Goal: Check status: Check status

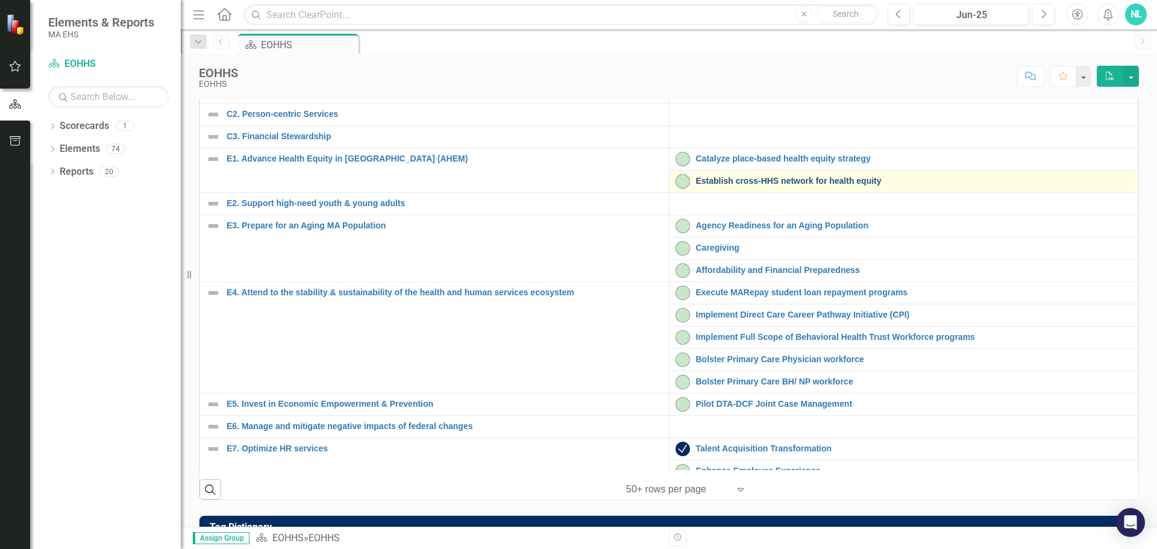
click at [713, 186] on link "Establish cross-HHS network for health equity" at bounding box center [914, 181] width 436 height 9
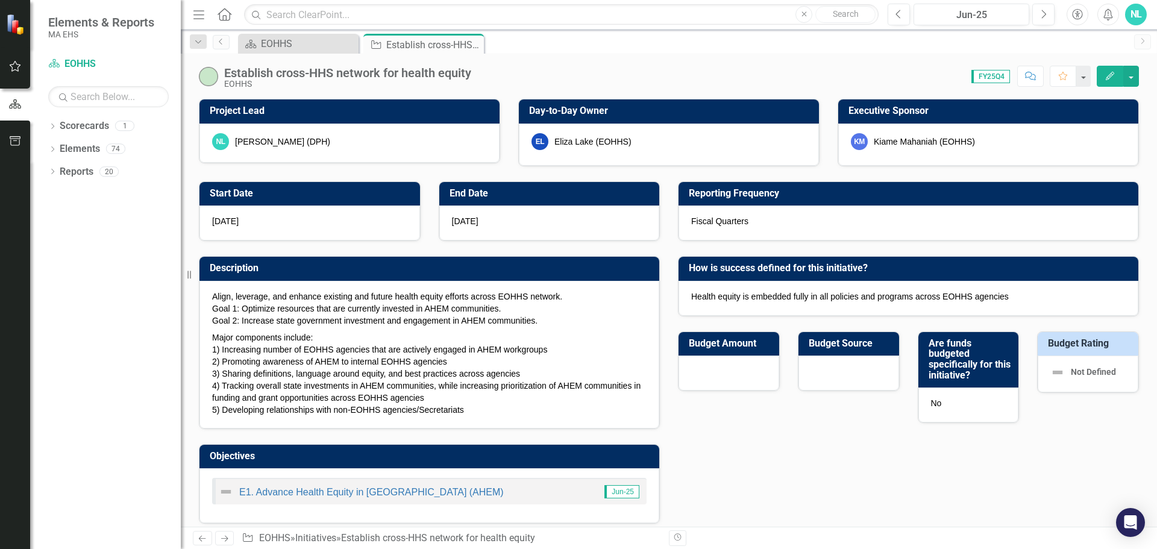
checkbox input "true"
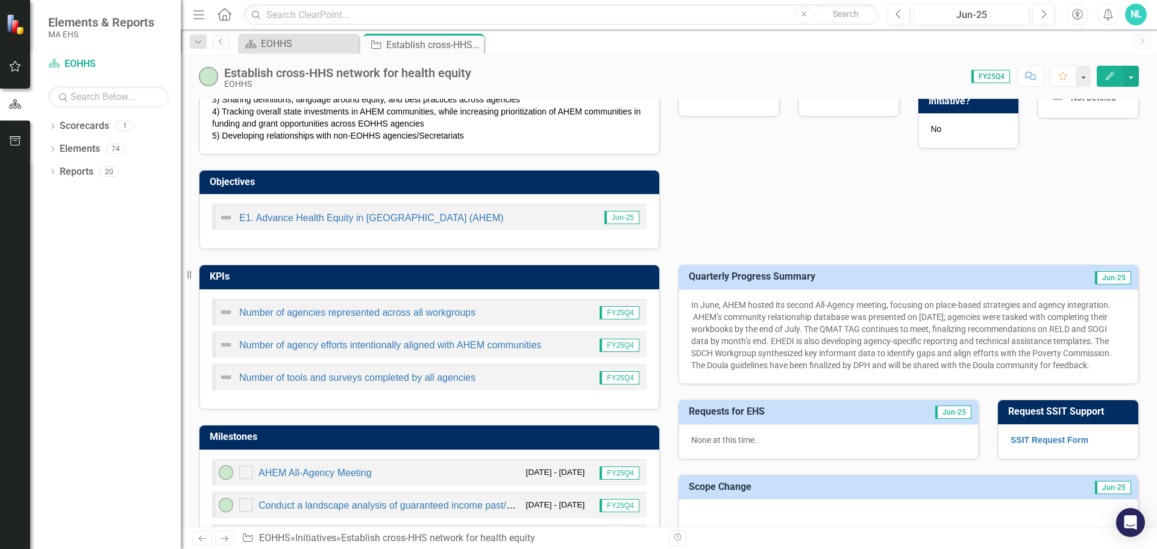
scroll to position [60, 0]
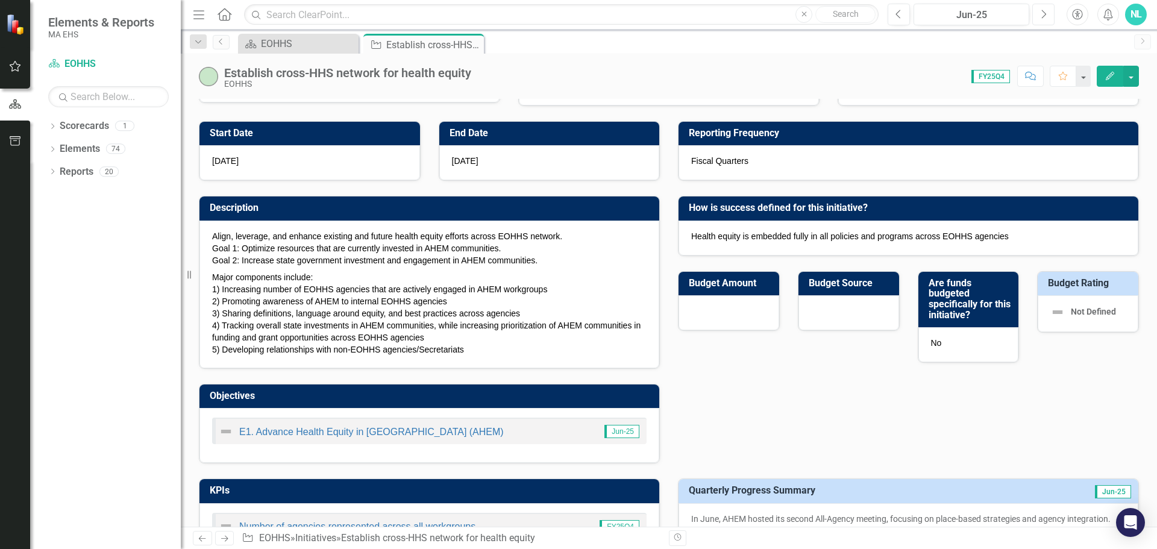
click at [1044, 19] on icon "Next" at bounding box center [1043, 14] width 7 height 11
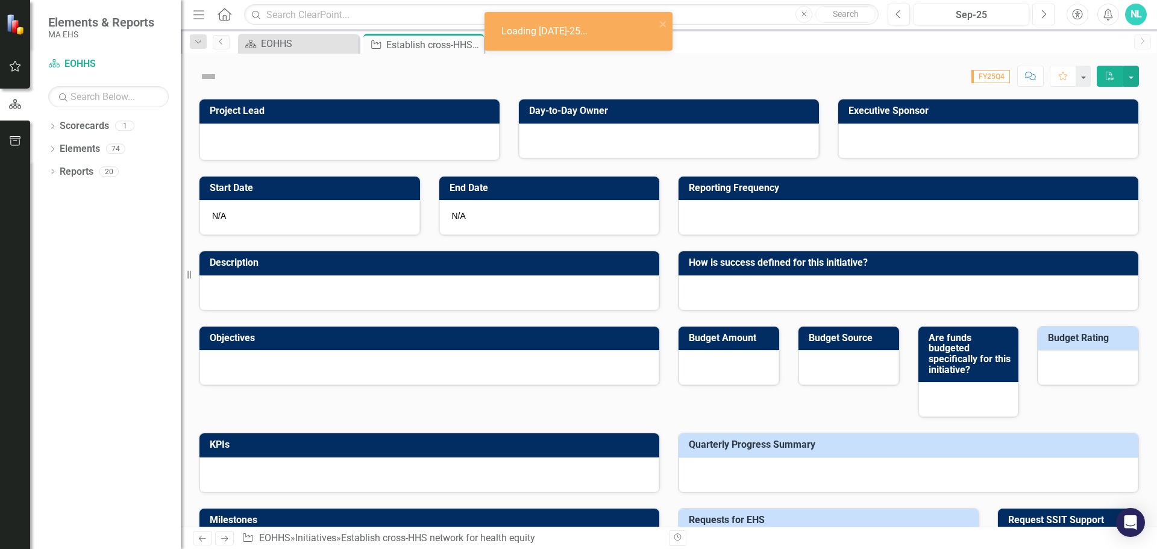
click at [1044, 18] on icon "Next" at bounding box center [1043, 14] width 7 height 11
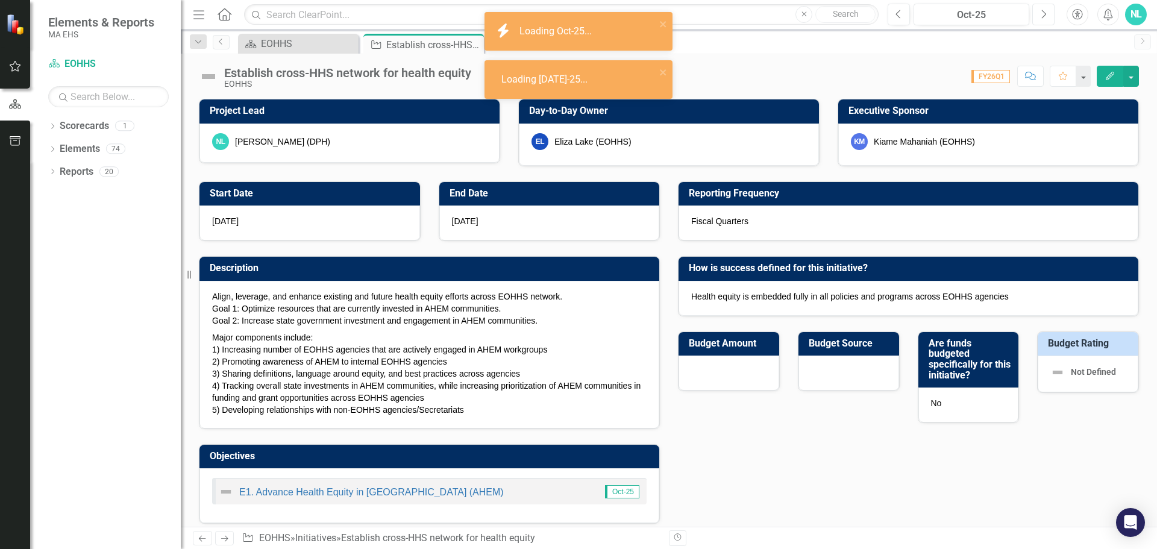
checkbox input "true"
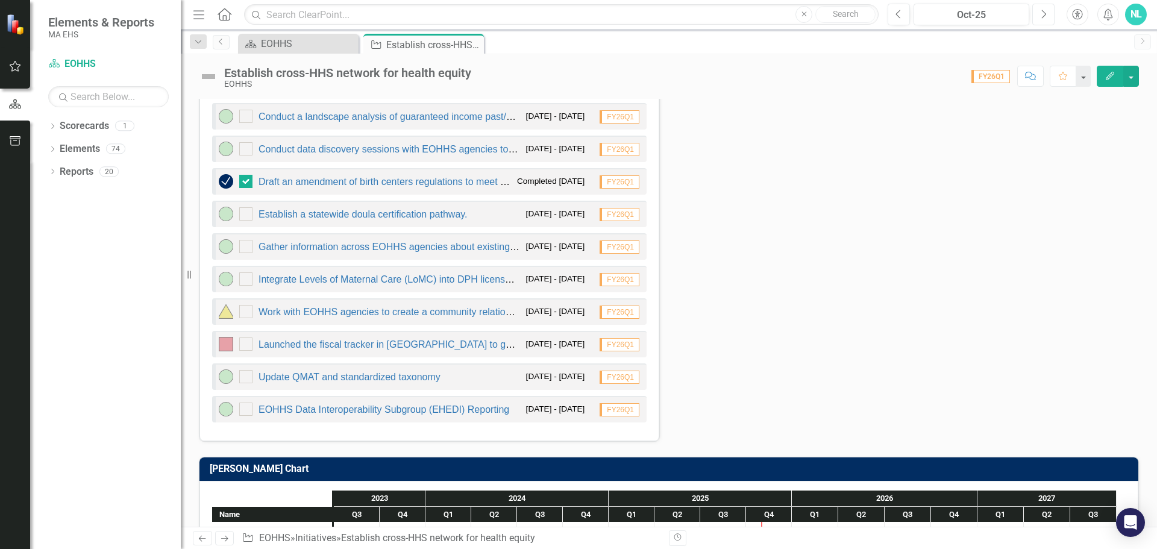
scroll to position [963, 0]
